Goal: Transaction & Acquisition: Obtain resource

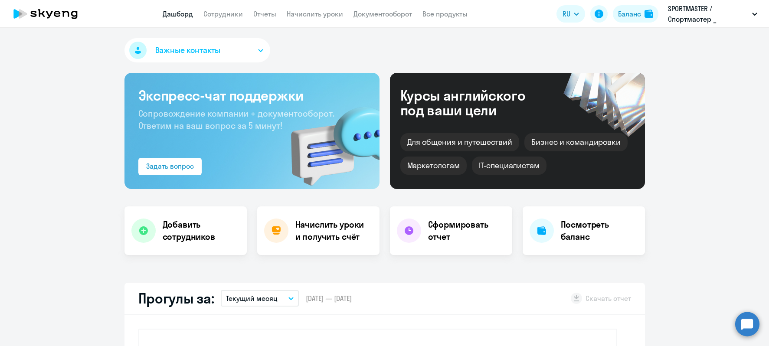
select select "30"
click at [561, 230] on h4 "Посмотреть баланс" at bounding box center [599, 231] width 77 height 24
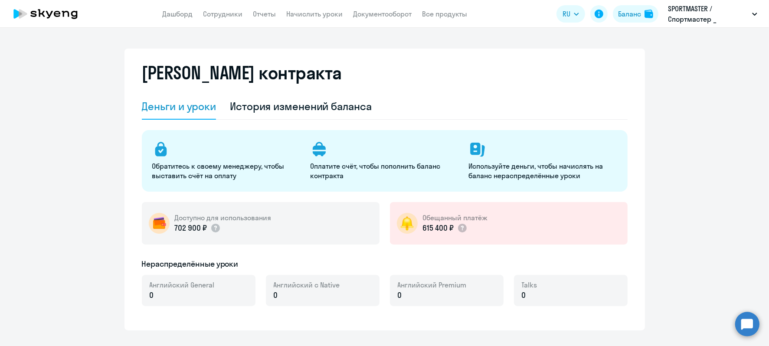
select select "english_adult_not_native_speaker"
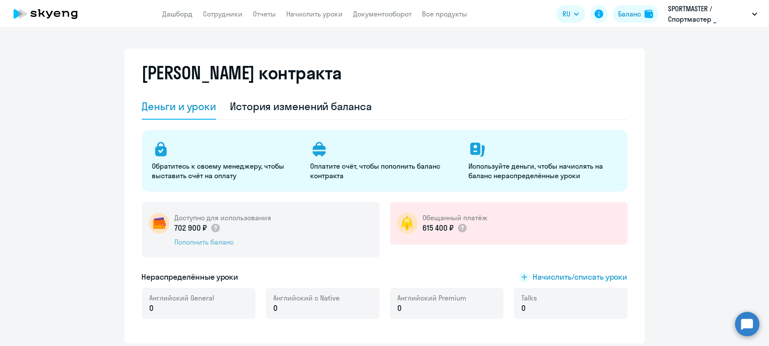
click at [213, 245] on div "Пополнить баланс" at bounding box center [223, 242] width 97 height 10
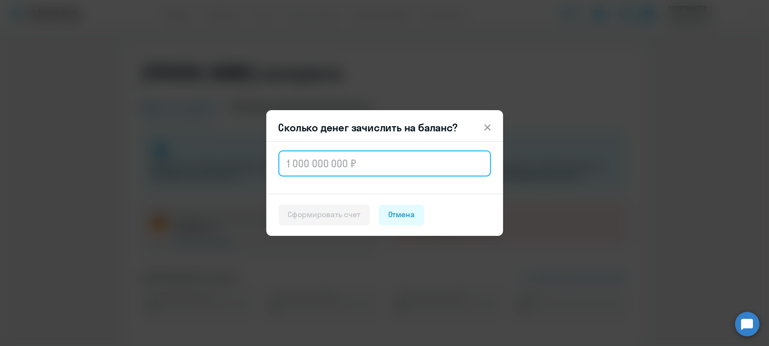
click at [315, 163] on input "text" at bounding box center [385, 164] width 213 height 26
type input "0"
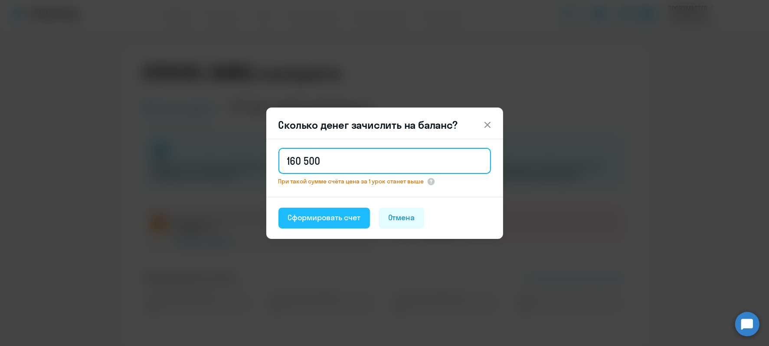
type input "160 500"
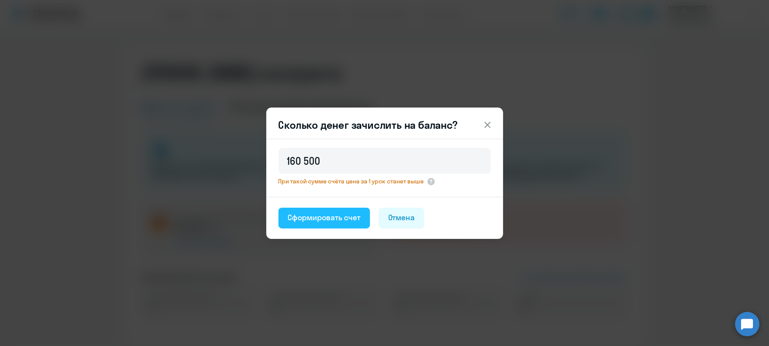
click at [307, 222] on div "Сформировать счет" at bounding box center [324, 217] width 72 height 11
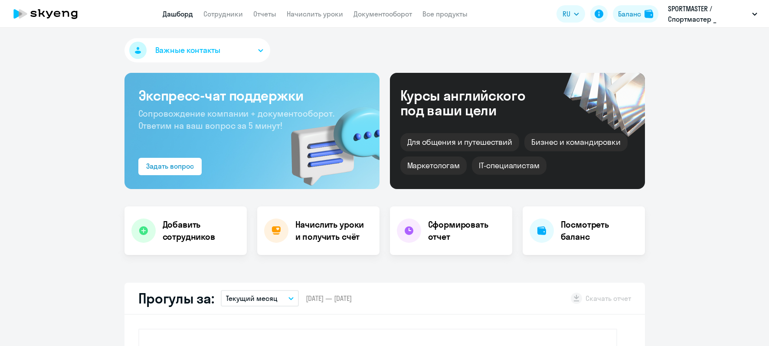
select select "30"
click at [589, 235] on h4 "Посмотреть баланс" at bounding box center [599, 231] width 77 height 24
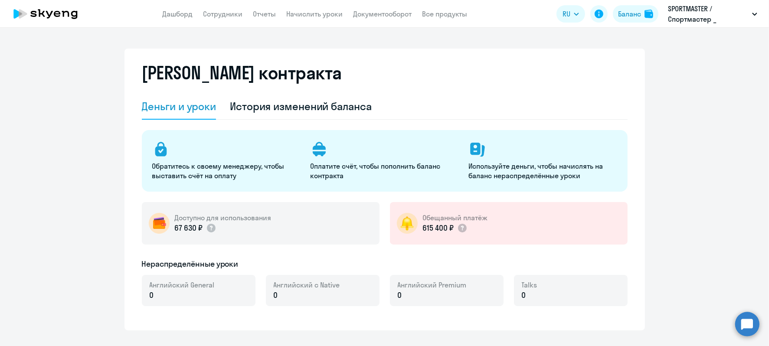
select select "english_adult_not_native_speaker"
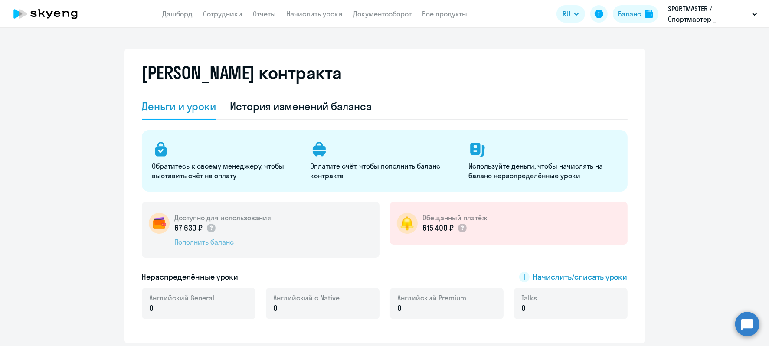
click at [213, 245] on div "Пополнить баланс" at bounding box center [223, 242] width 97 height 10
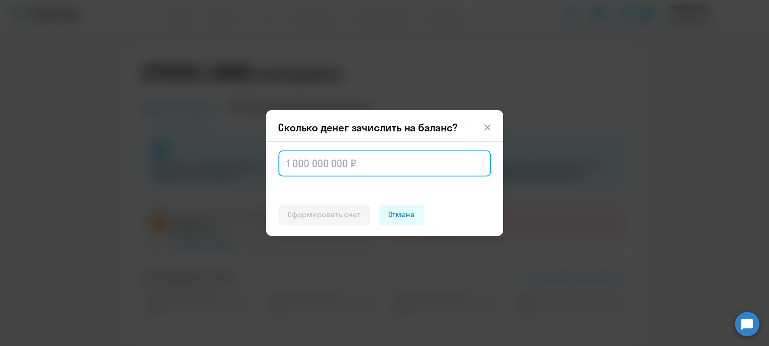
click at [333, 161] on input "text" at bounding box center [385, 164] width 213 height 26
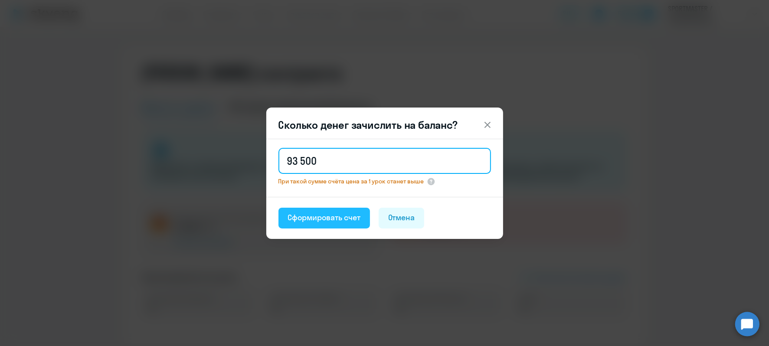
type input "93 500"
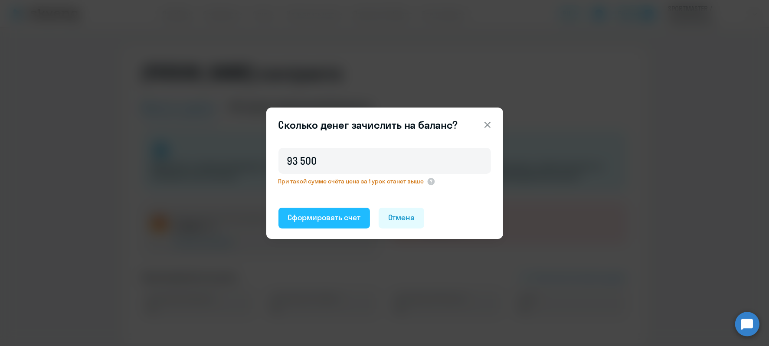
click at [317, 219] on div "Сформировать счет" at bounding box center [324, 217] width 72 height 11
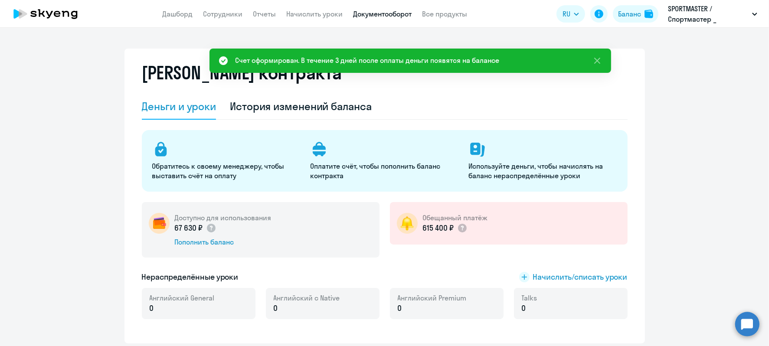
click at [387, 16] on link "Документооборот" at bounding box center [383, 14] width 59 height 9
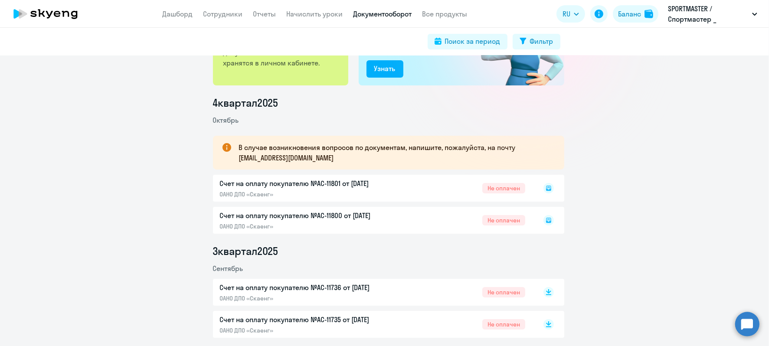
scroll to position [217, 0]
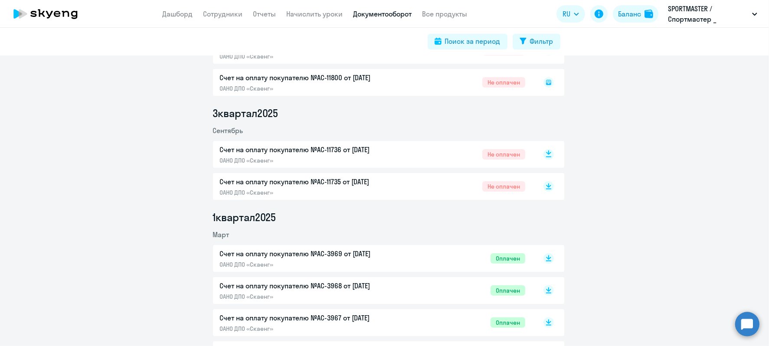
click at [546, 152] on icon at bounding box center [548, 153] width 5 height 4
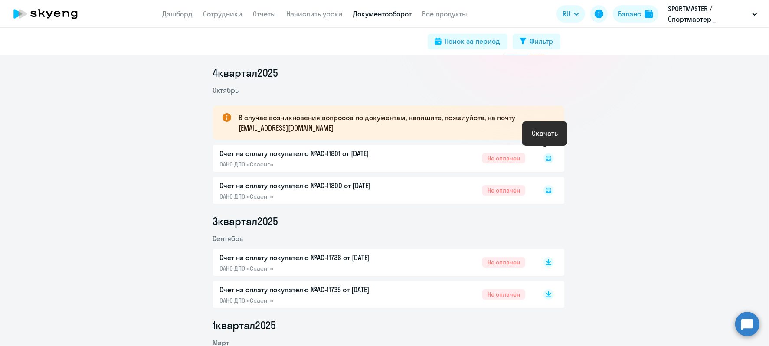
scroll to position [108, 0]
click at [547, 158] on icon at bounding box center [548, 158] width 3 height 0
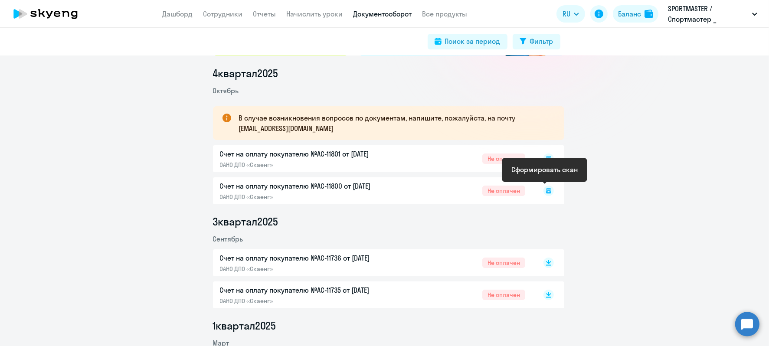
click at [546, 190] on icon at bounding box center [548, 190] width 5 height 5
